Goal: Navigation & Orientation: Find specific page/section

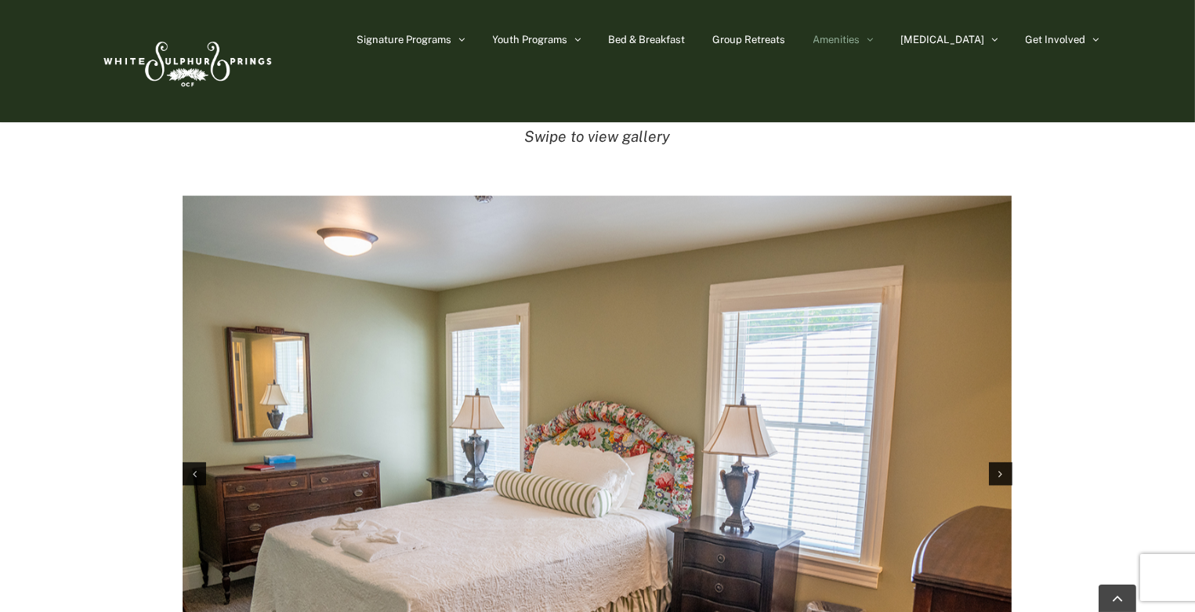
scroll to position [2424, 0]
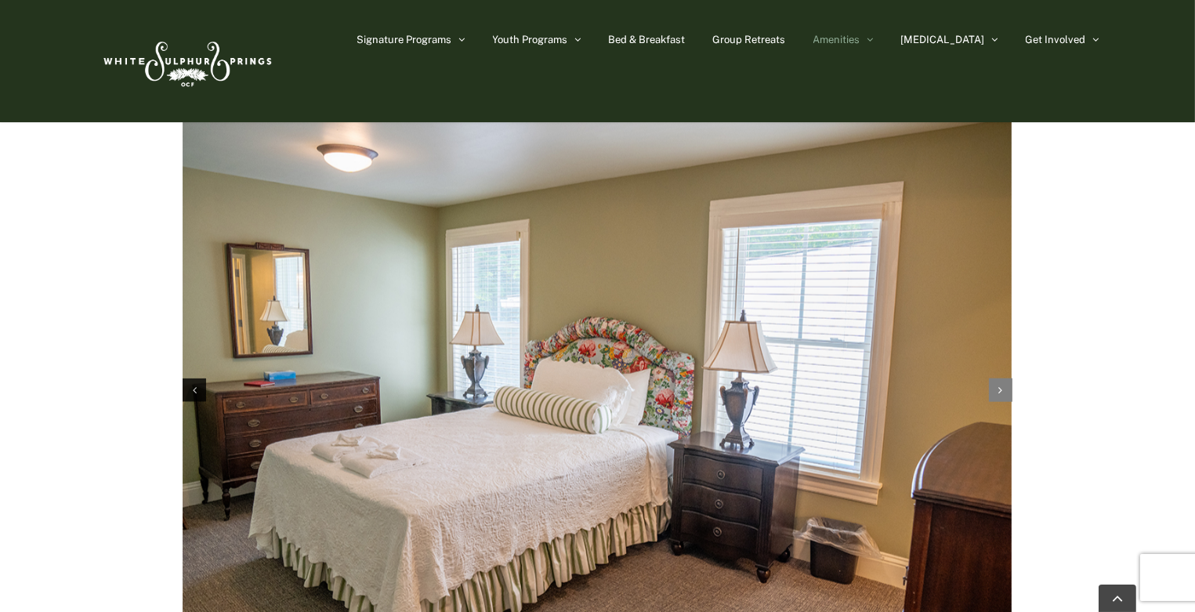
click at [995, 379] on div "Next slide" at bounding box center [1001, 391] width 24 height 24
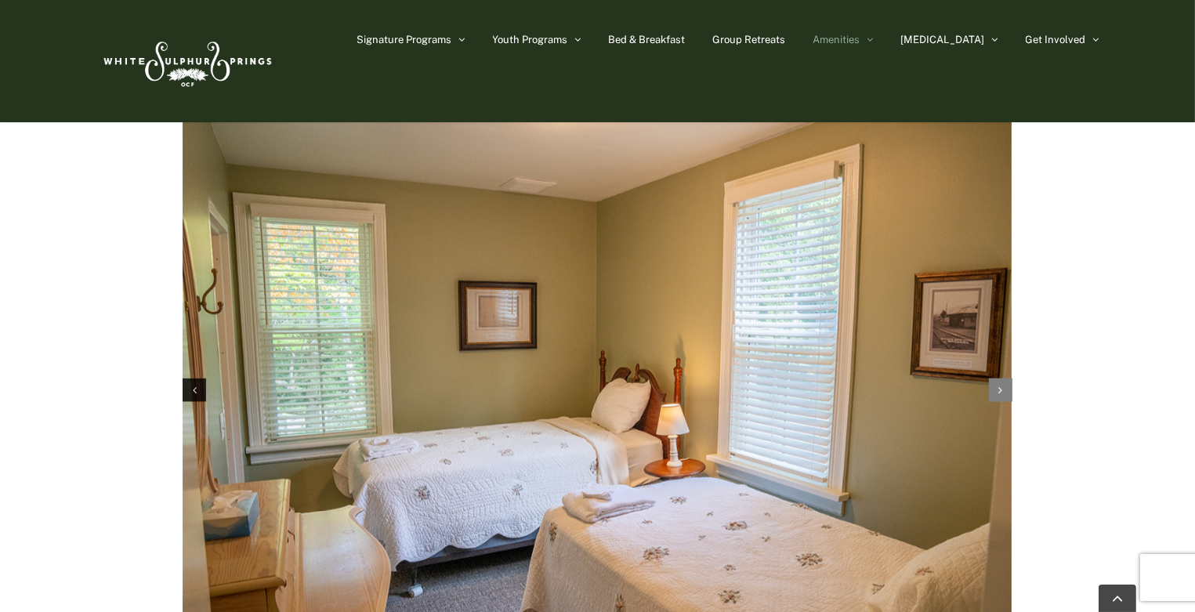
click at [1006, 379] on div "Next slide" at bounding box center [1001, 391] width 24 height 24
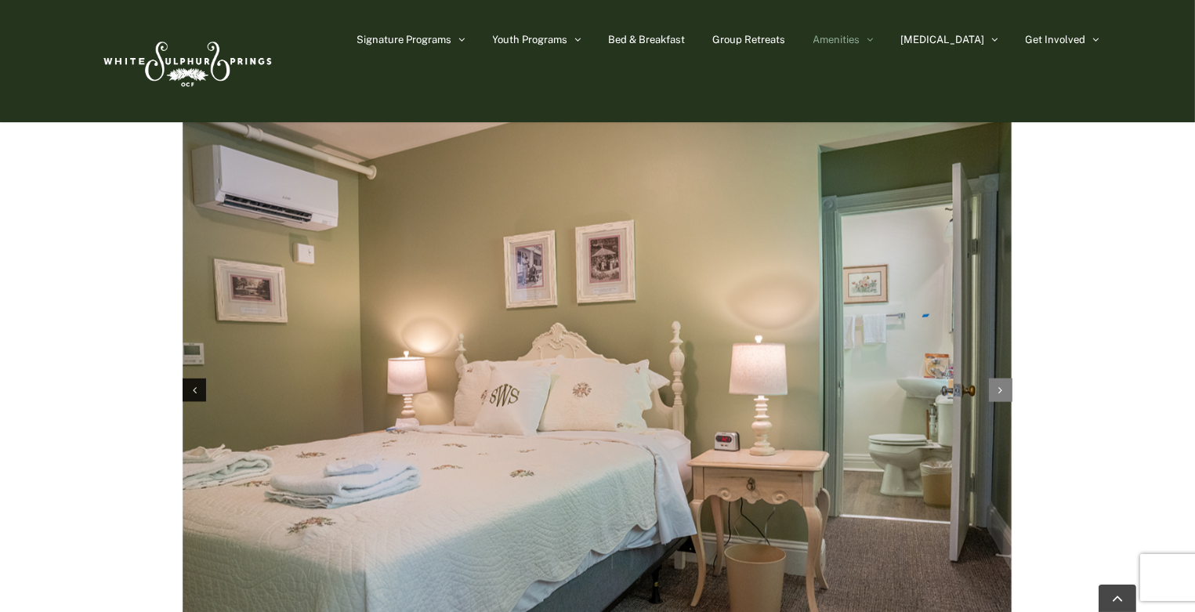
click at [1006, 379] on div "Next slide" at bounding box center [1001, 391] width 24 height 24
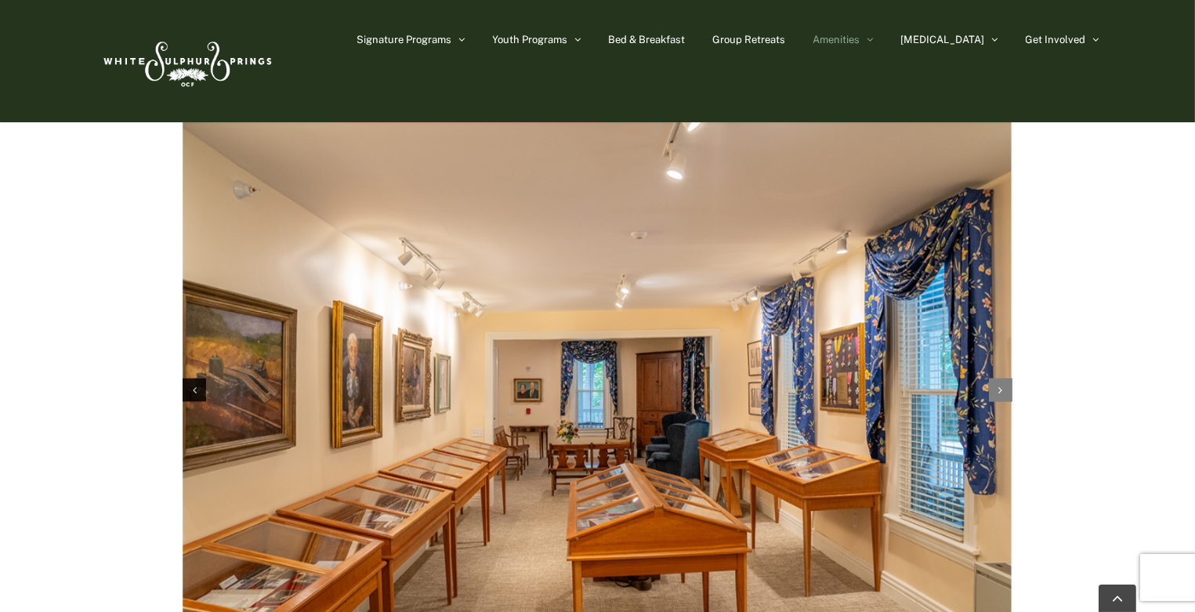
click at [1006, 379] on div "Next slide" at bounding box center [1001, 391] width 24 height 24
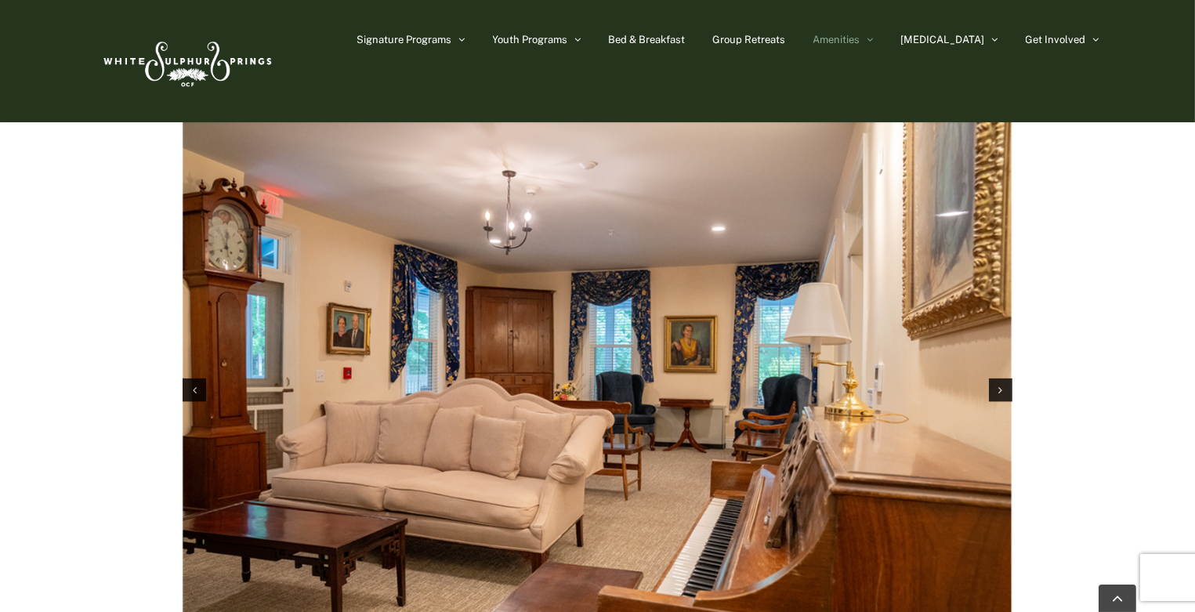
click at [206, 376] on img "5 / 11" at bounding box center [597, 388] width 829 height 553
click at [198, 376] on img "5 / 11" at bounding box center [597, 388] width 829 height 553
click at [194, 385] on icon "Previous slide" at bounding box center [195, 390] width 4 height 11
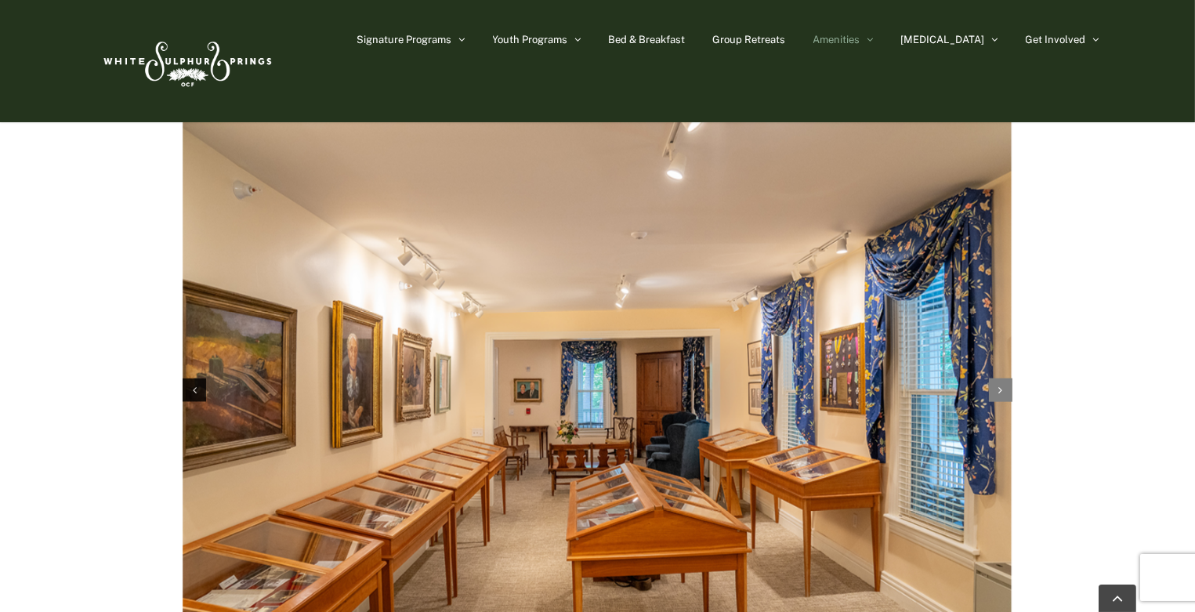
click at [999, 385] on icon "Next slide" at bounding box center [1001, 390] width 4 height 11
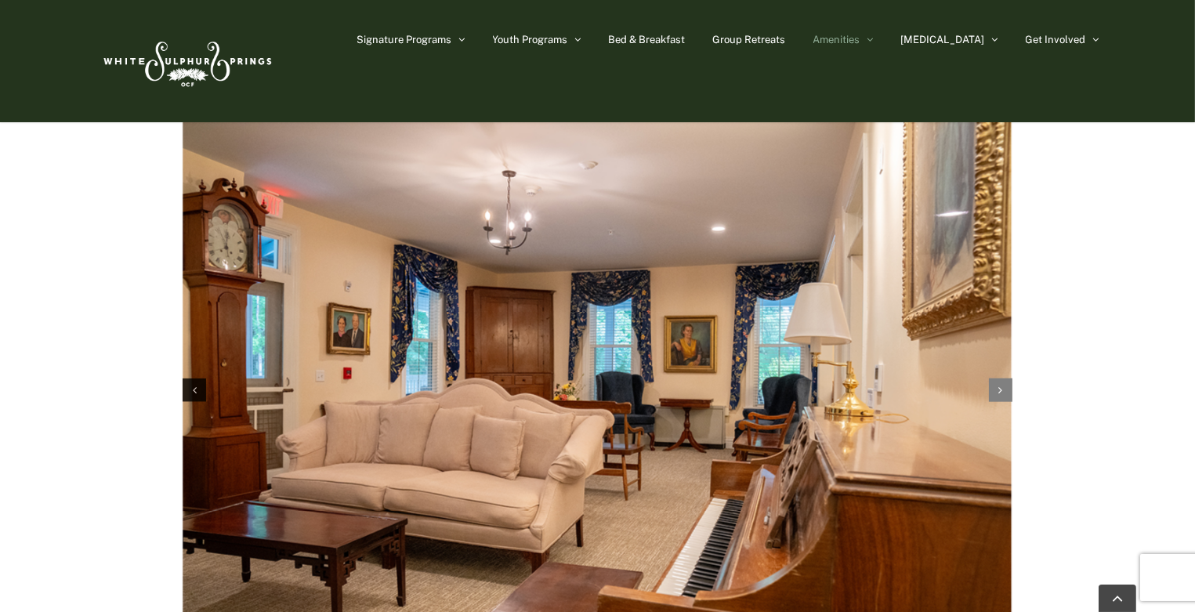
click at [1000, 385] on icon "Next slide" at bounding box center [1001, 390] width 4 height 11
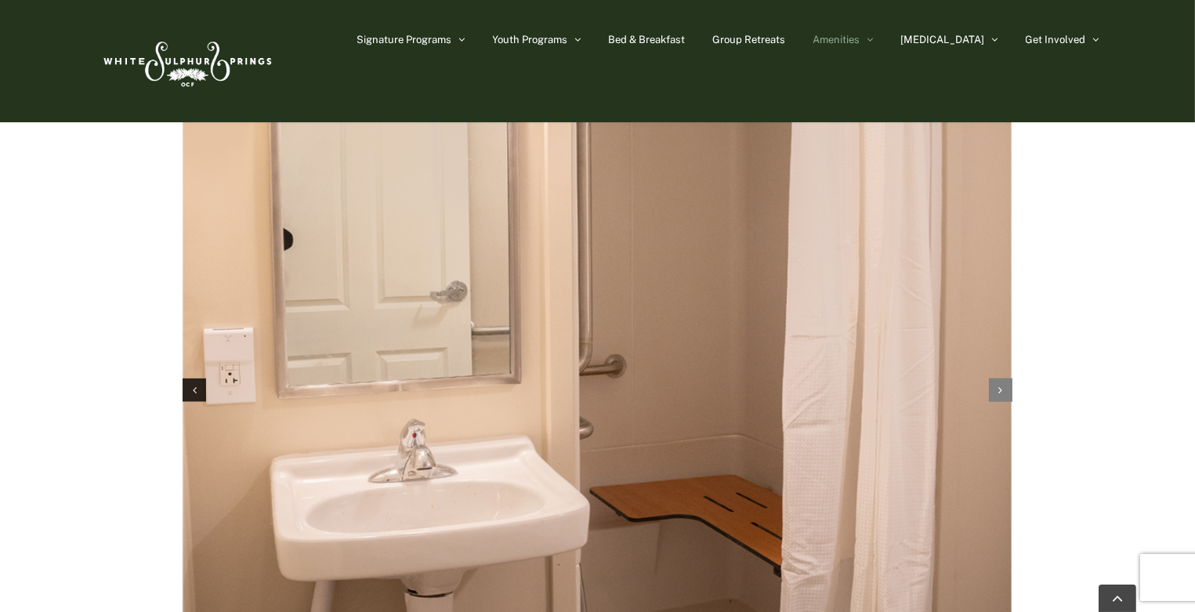
click at [1000, 385] on icon "Next slide" at bounding box center [1001, 390] width 4 height 11
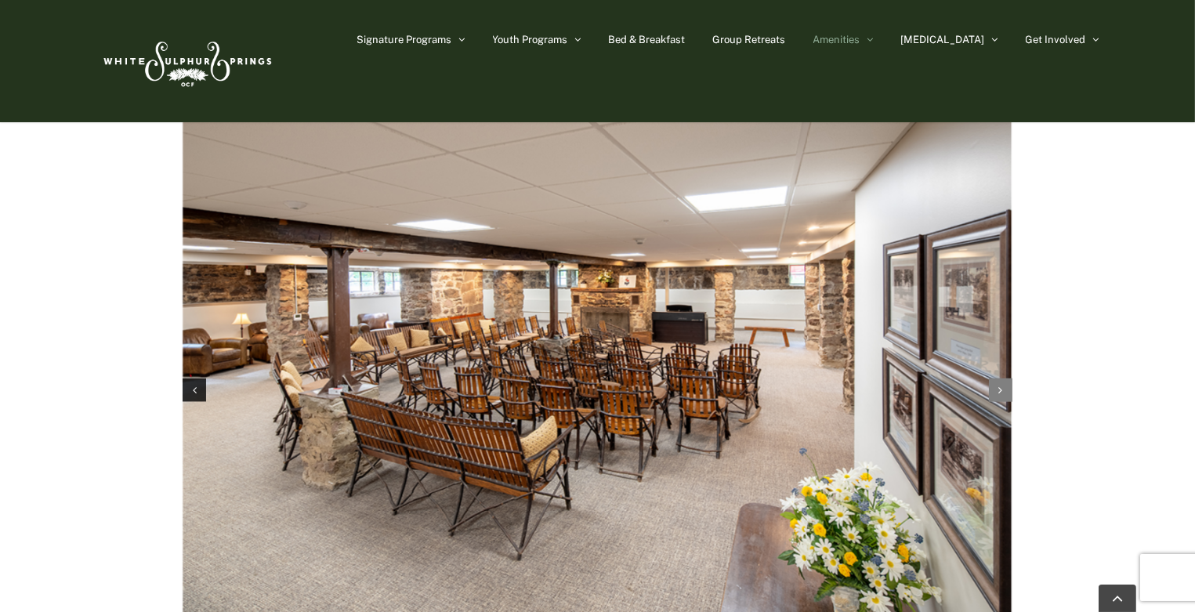
click at [1000, 385] on icon "Next slide" at bounding box center [1001, 390] width 4 height 11
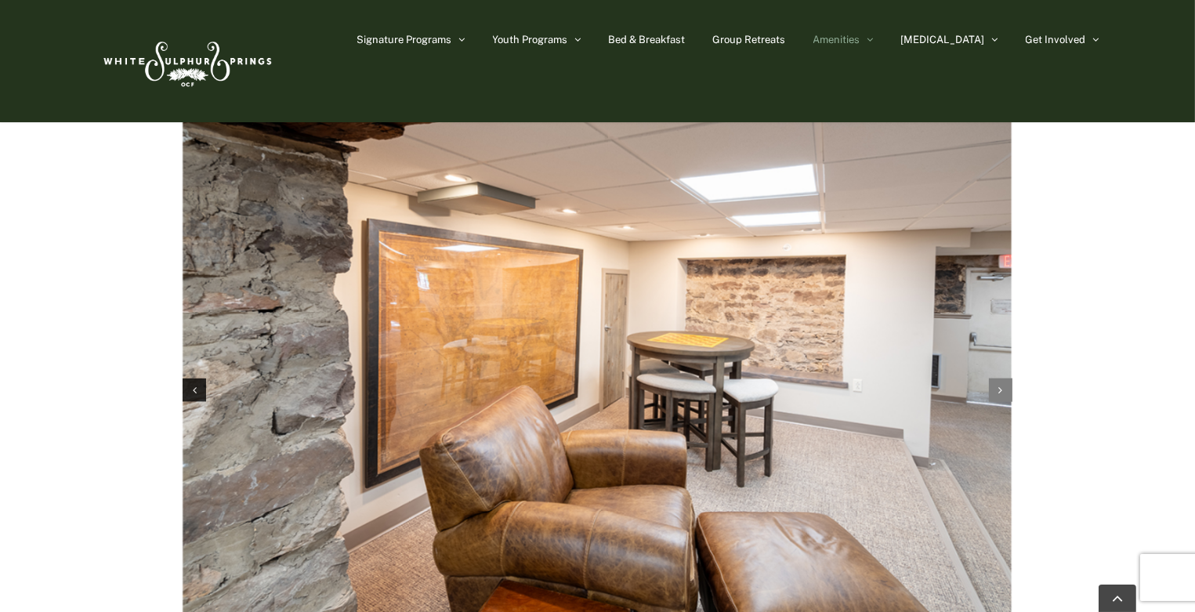
click at [1000, 385] on icon "Next slide" at bounding box center [1001, 390] width 4 height 11
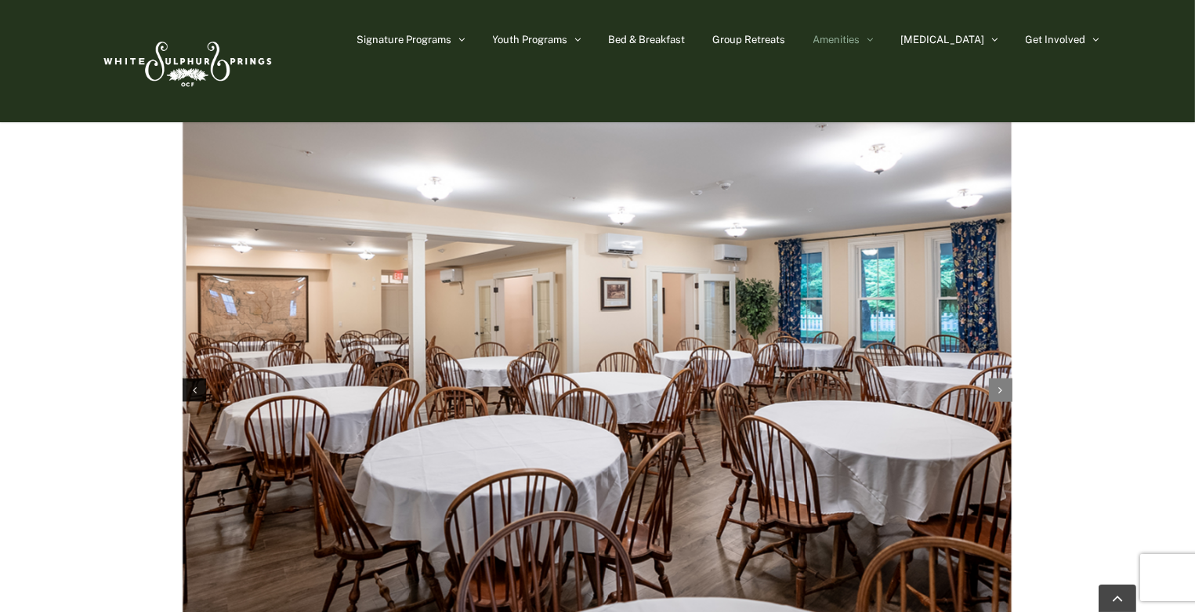
click at [1000, 385] on icon "Next slide" at bounding box center [1001, 390] width 4 height 11
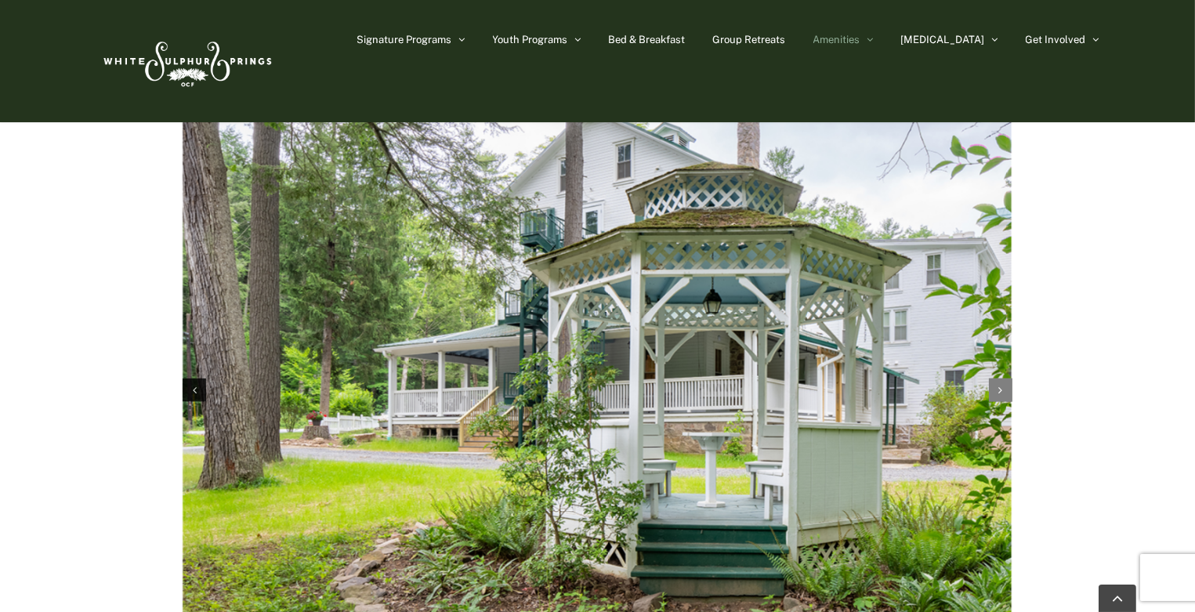
click at [1000, 385] on icon "Next slide" at bounding box center [1001, 390] width 4 height 11
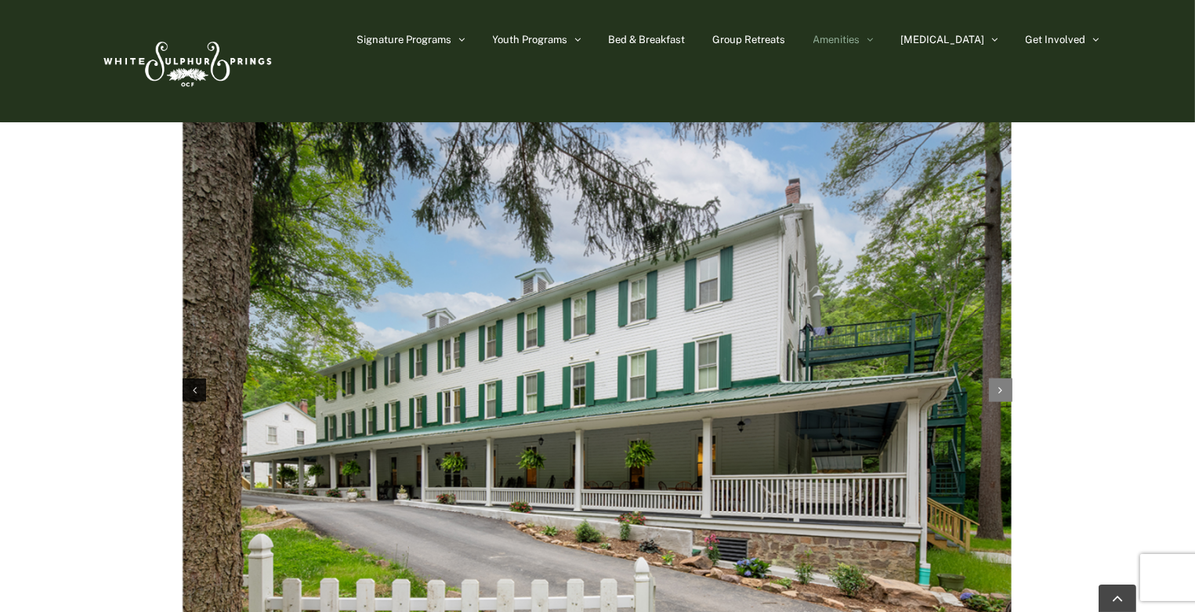
click at [1000, 385] on icon "Next slide" at bounding box center [1001, 390] width 4 height 11
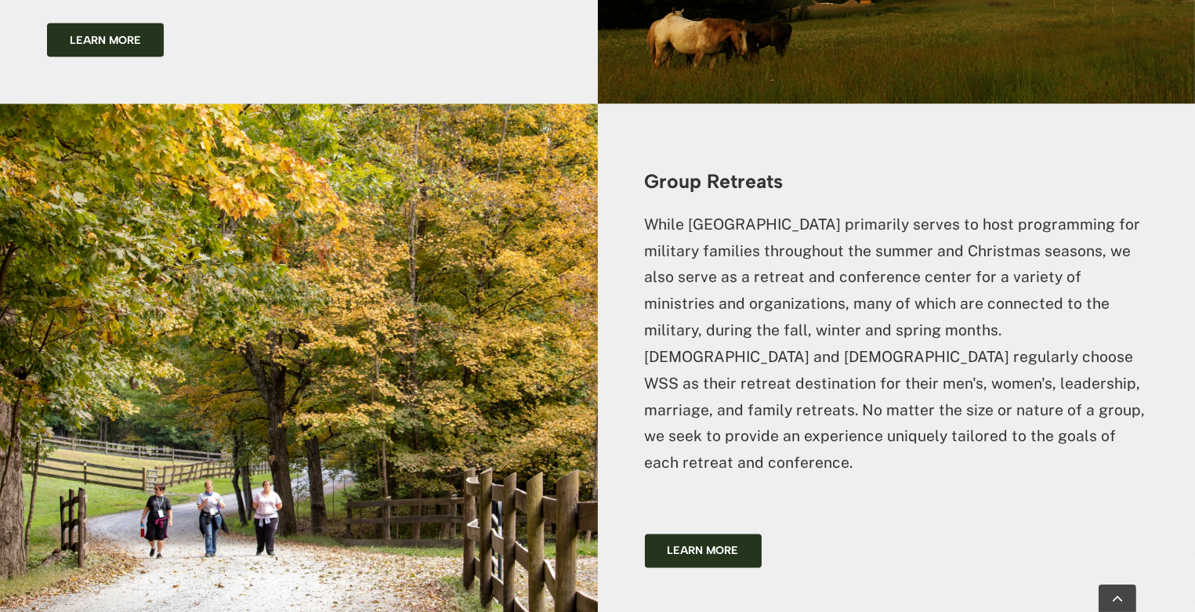
scroll to position [4625, 0]
